Goal: Find specific page/section: Find specific page/section

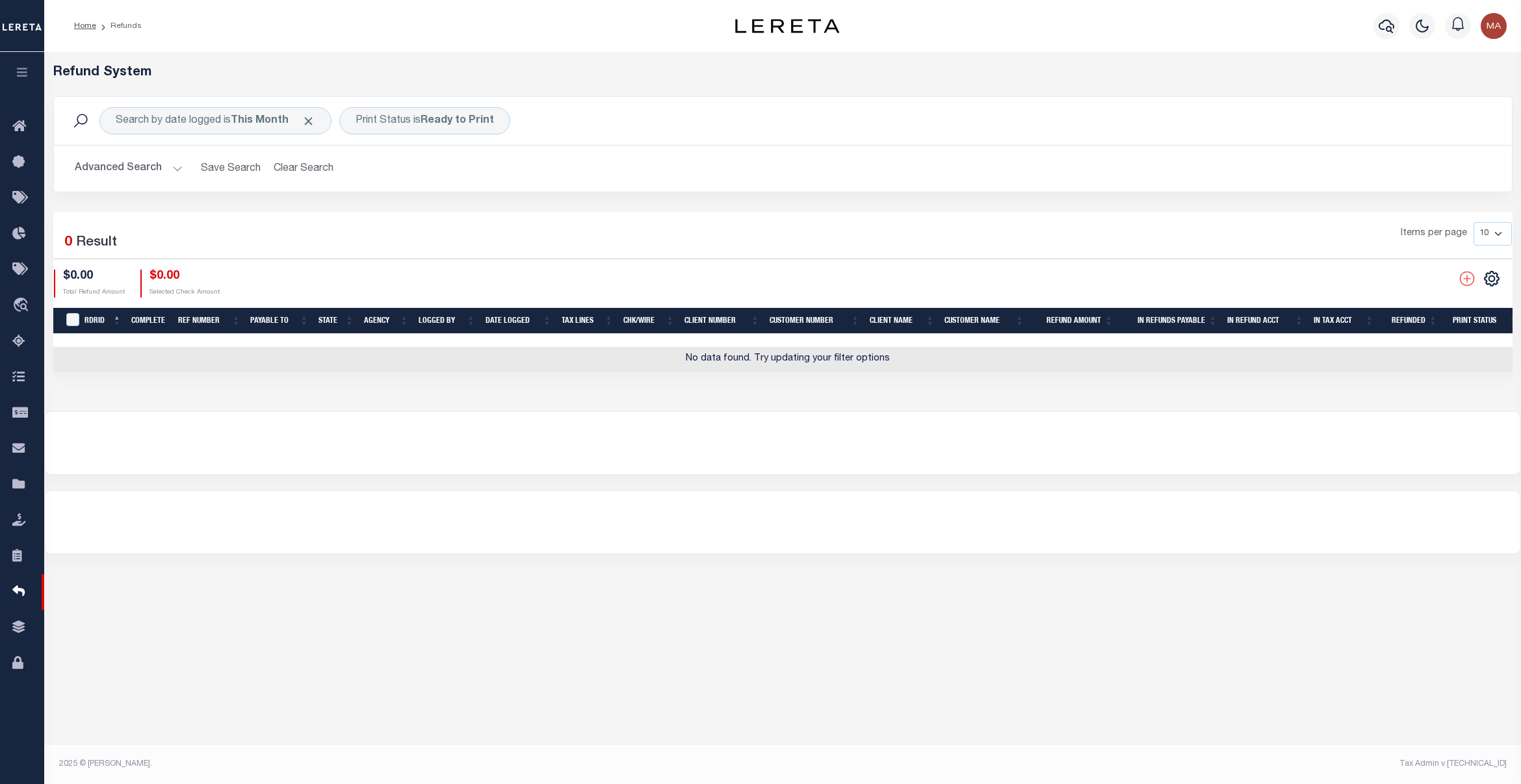
click at [597, 5] on div "Home Refunds Profile Sign out" at bounding box center [782, 26] width 1477 height 52
click at [20, 121] on icon at bounding box center [22, 127] width 21 height 16
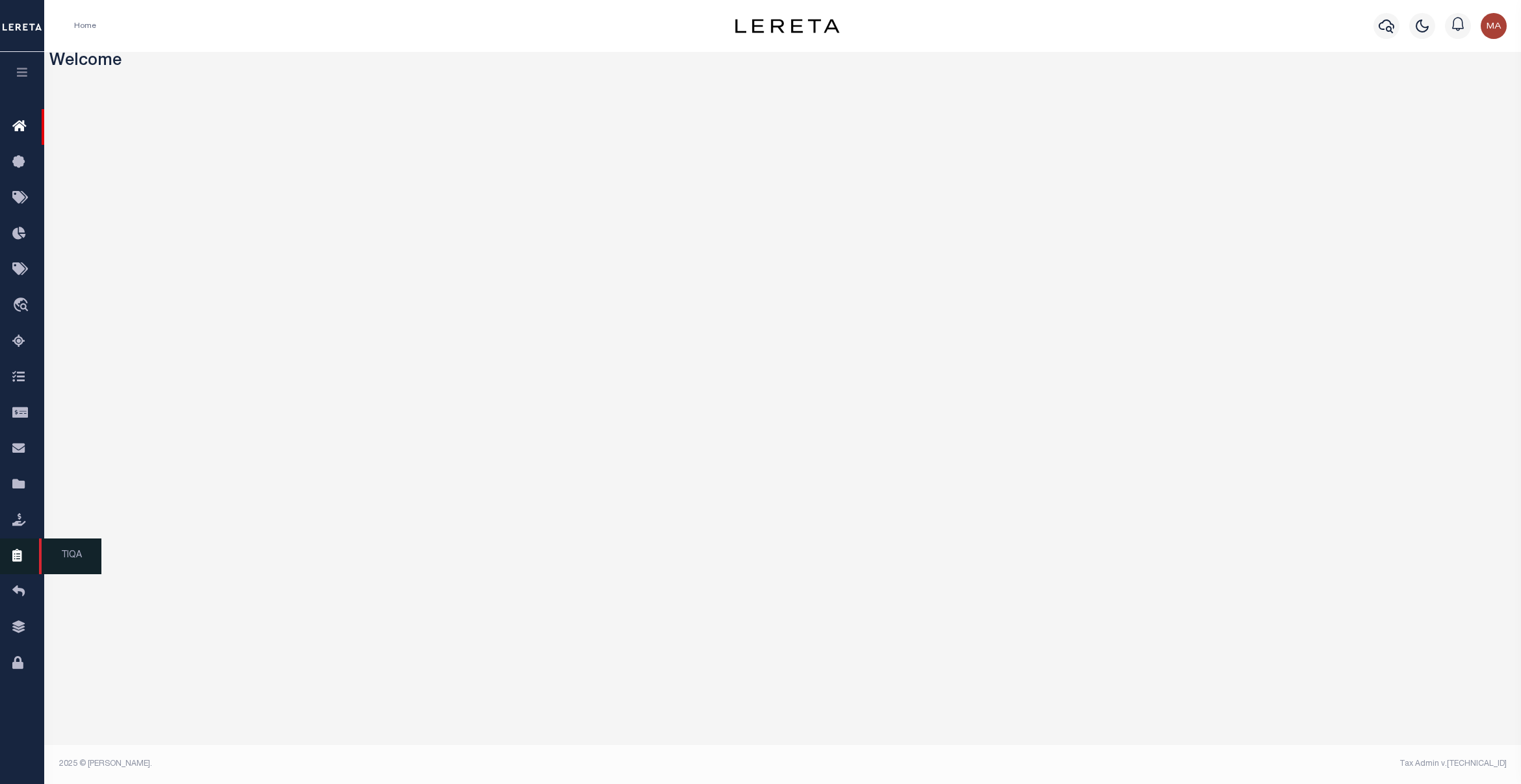
click at [24, 564] on icon at bounding box center [22, 556] width 21 height 16
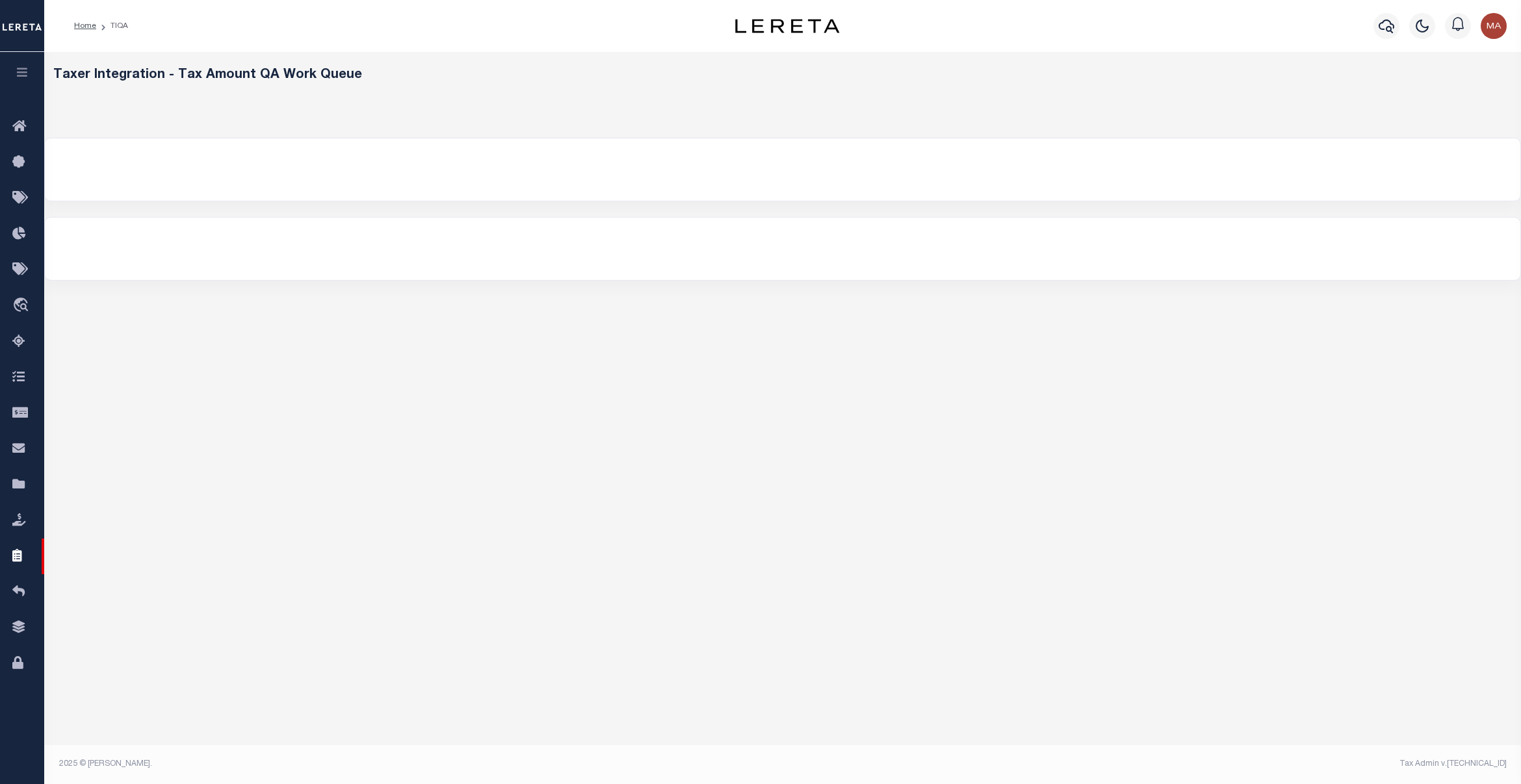
select select "200"
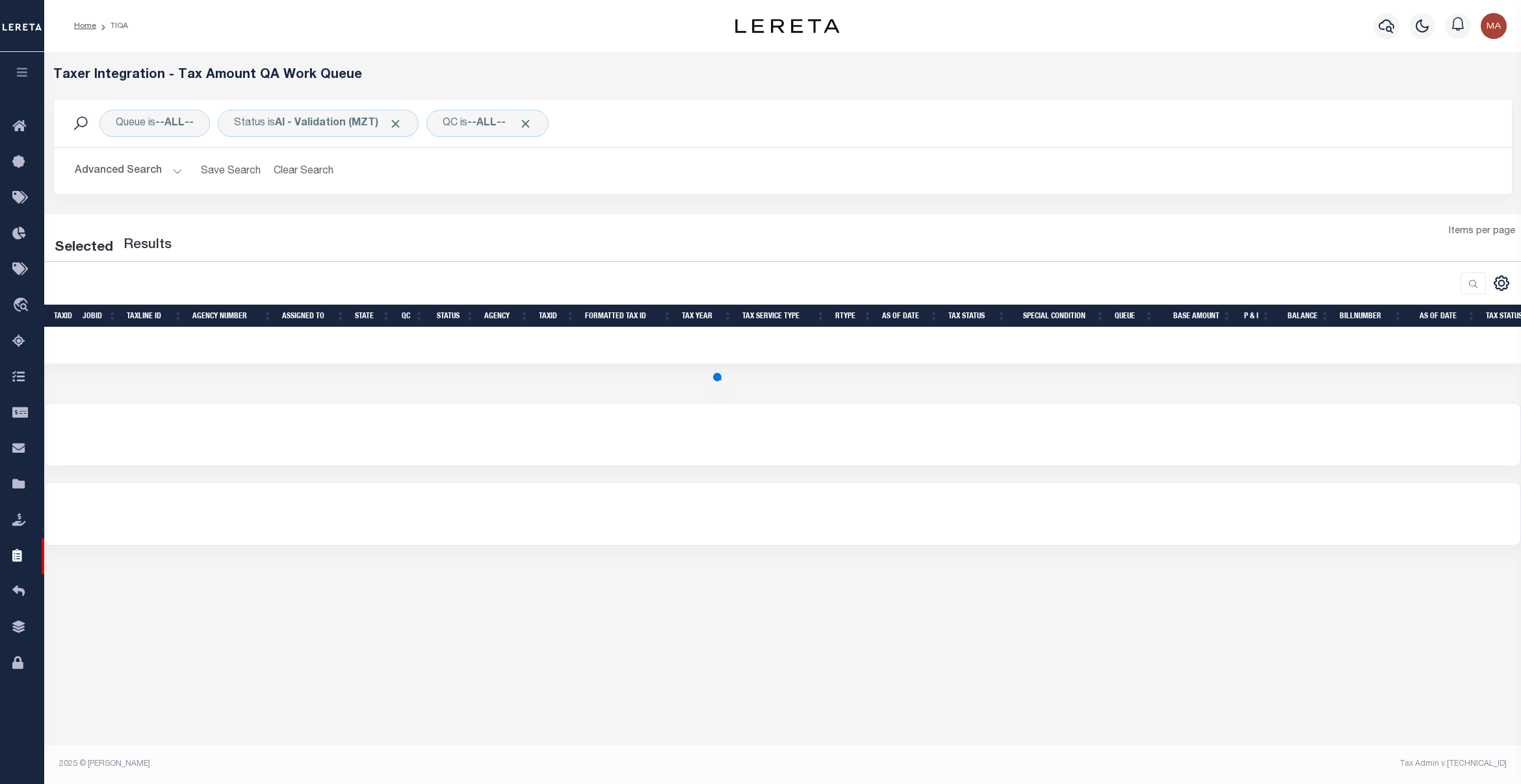
select select "200"
